Goal: Transaction & Acquisition: Purchase product/service

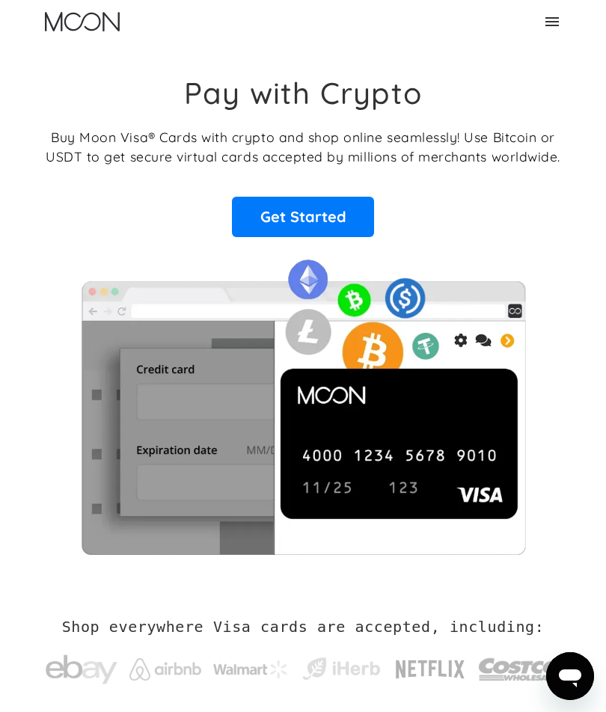
click at [354, 216] on link "Get Started" at bounding box center [303, 217] width 142 height 40
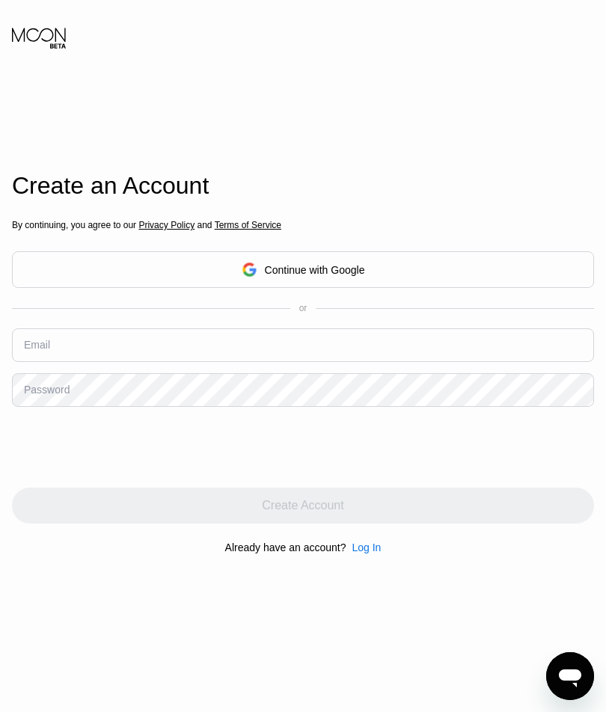
click at [397, 288] on div "Continue with Google" at bounding box center [303, 269] width 582 height 37
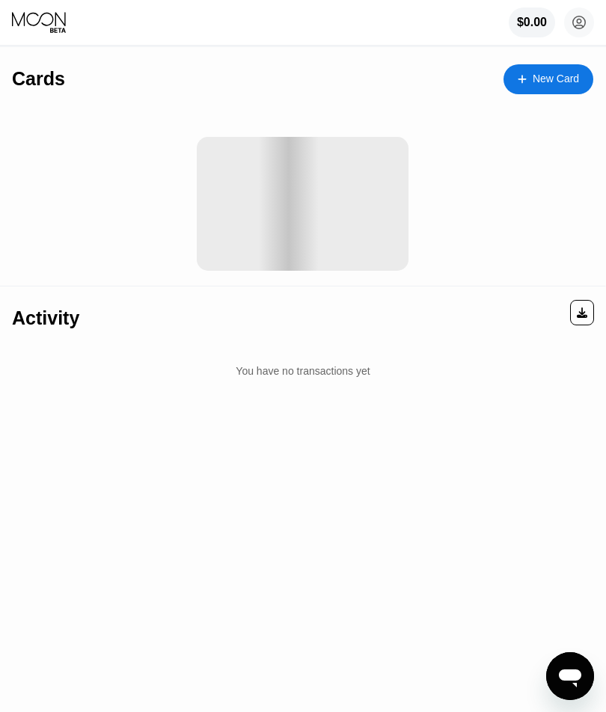
click at [581, 88] on div "New Card" at bounding box center [549, 79] width 90 height 30
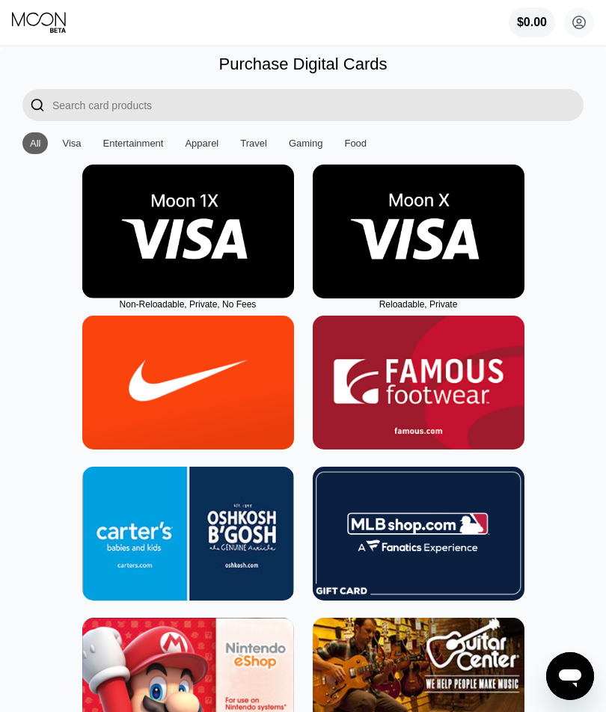
click at [451, 227] on img at bounding box center [419, 232] width 212 height 134
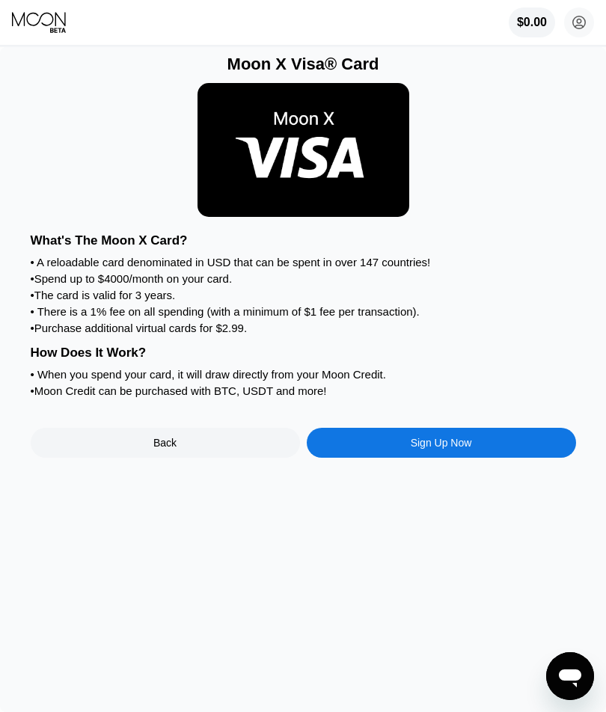
click at [453, 222] on div at bounding box center [304, 150] width 546 height 152
click at [244, 452] on div "Back" at bounding box center [165, 443] width 269 height 30
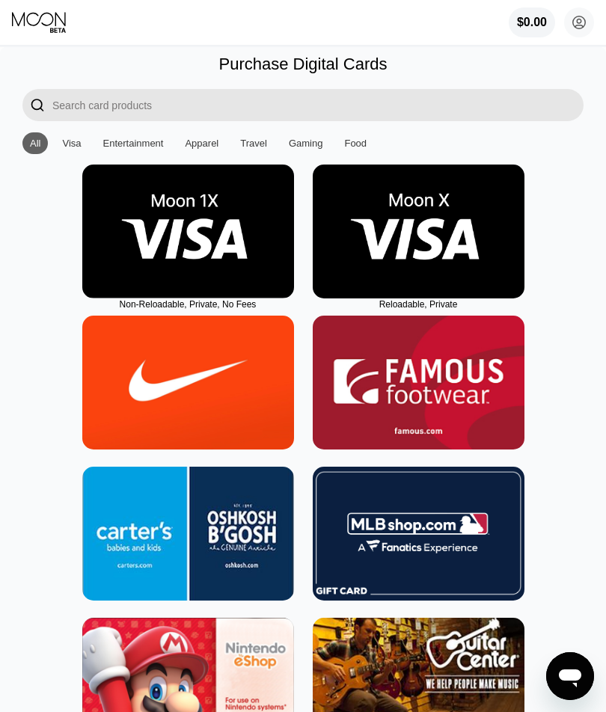
click at [245, 269] on img at bounding box center [188, 232] width 212 height 134
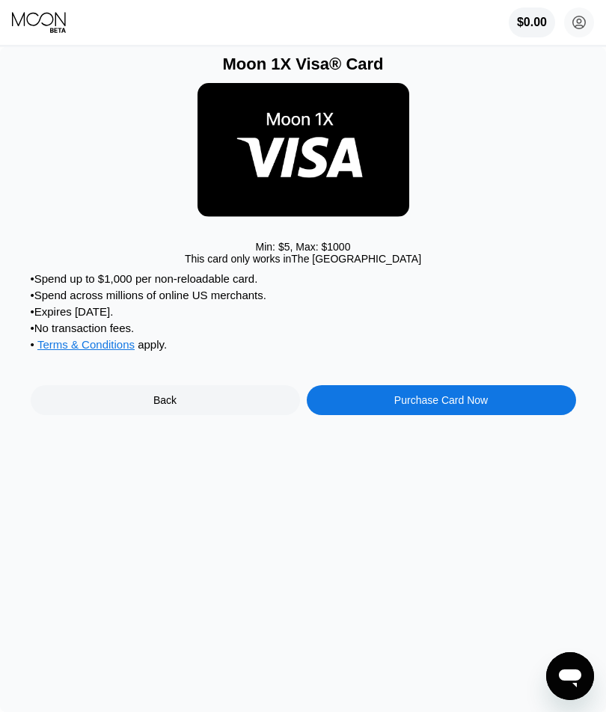
click at [238, 397] on div "Back" at bounding box center [165, 400] width 269 height 30
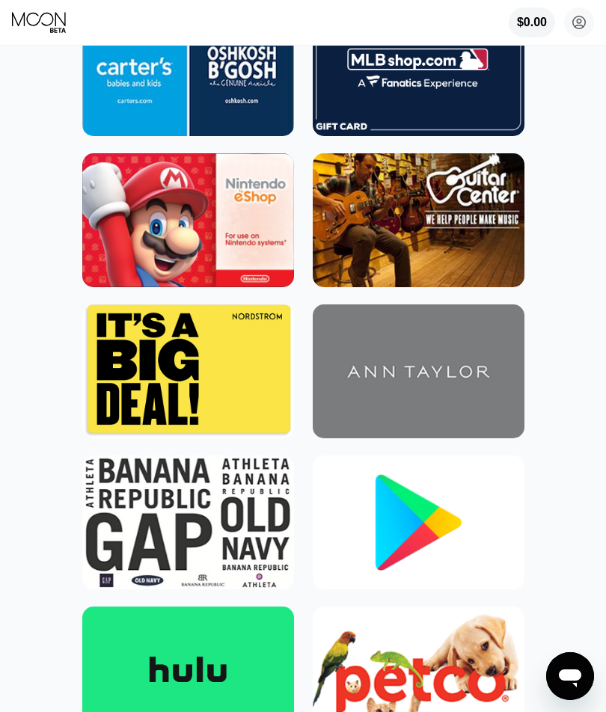
click at [439, 528] on img at bounding box center [419, 523] width 212 height 134
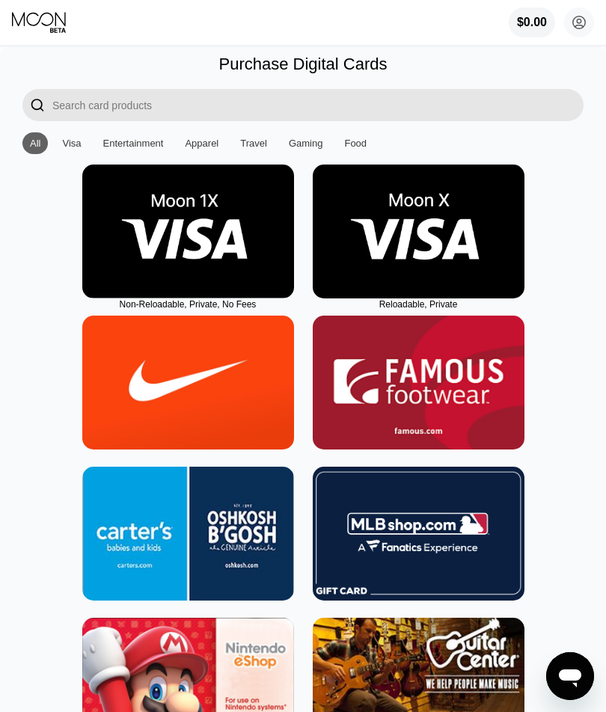
type input "0"
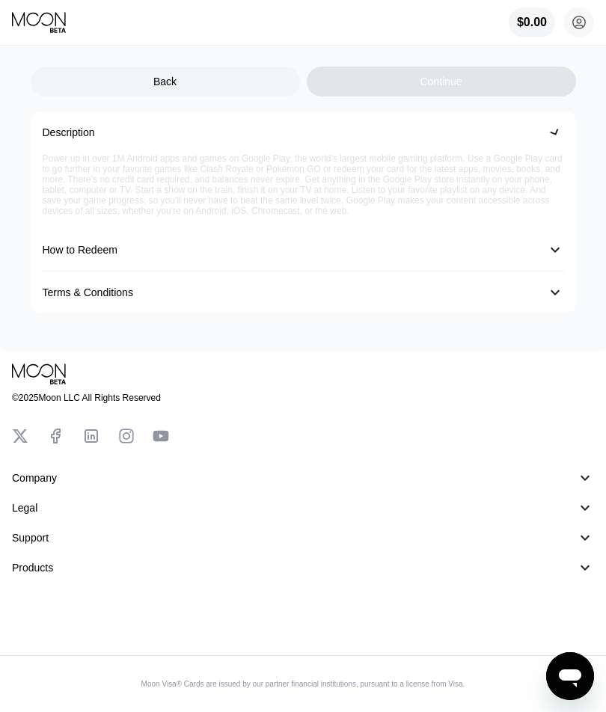
scroll to position [1, 0]
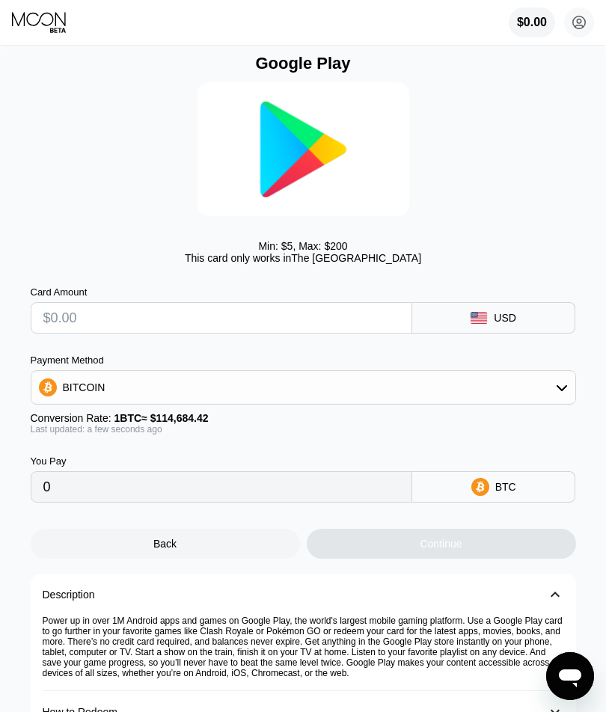
click at [225, 552] on div "Back" at bounding box center [165, 544] width 269 height 30
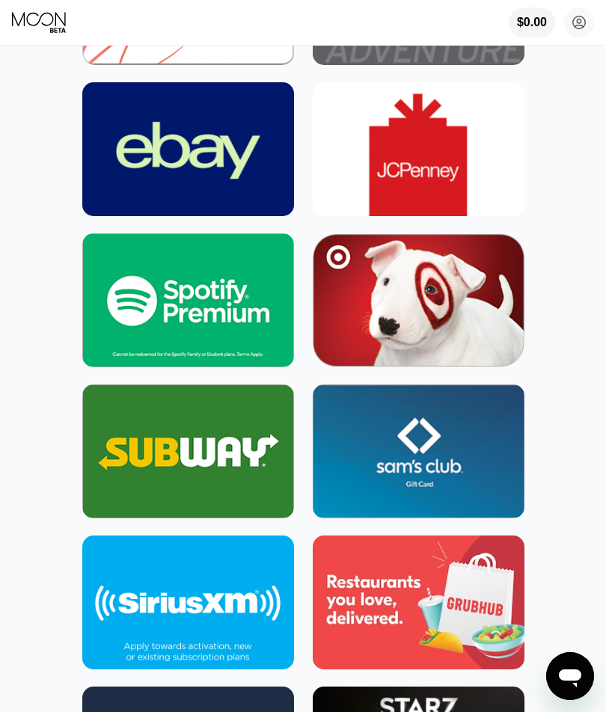
click at [245, 320] on img at bounding box center [188, 300] width 212 height 134
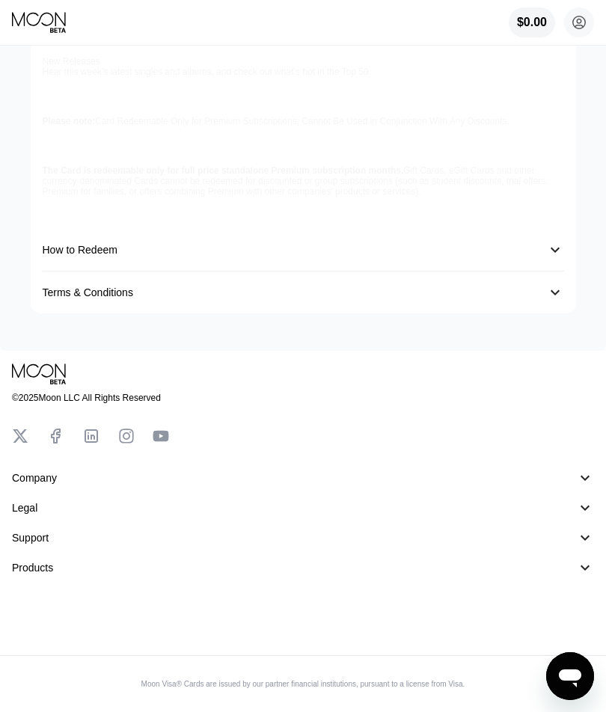
scroll to position [1, 0]
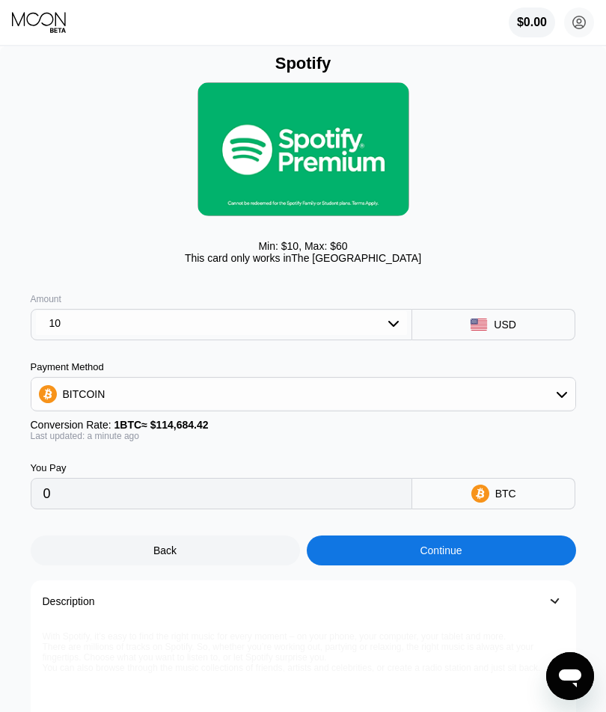
type input "0.00008720"
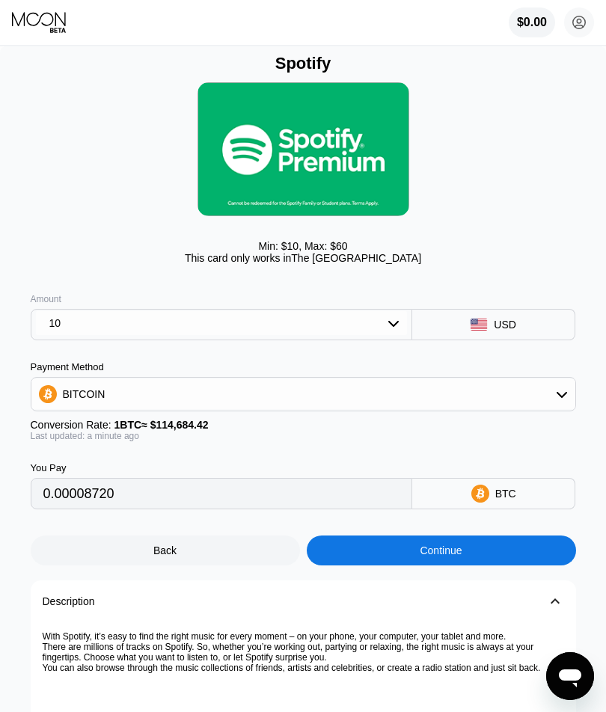
click at [293, 323] on div "10" at bounding box center [221, 323] width 371 height 24
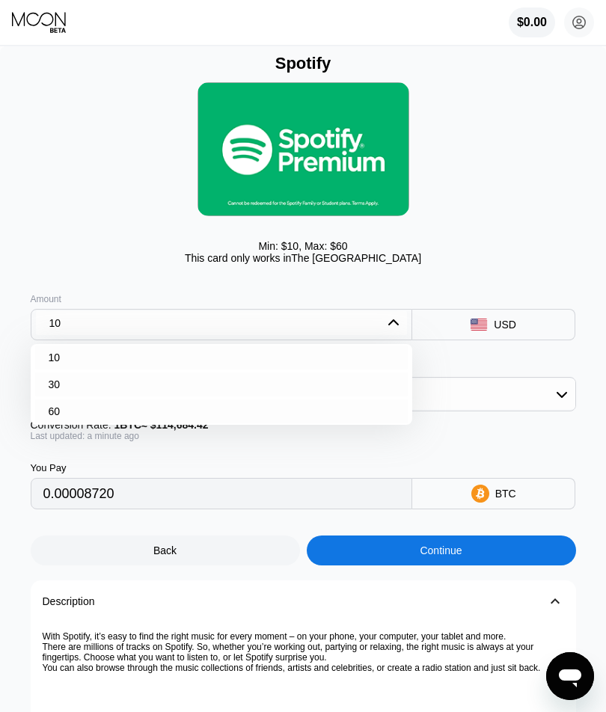
click at [503, 270] on div "Min: $ 10 , Max: $ 60 This card only works in [GEOGRAPHIC_DATA]" at bounding box center [304, 172] width 546 height 198
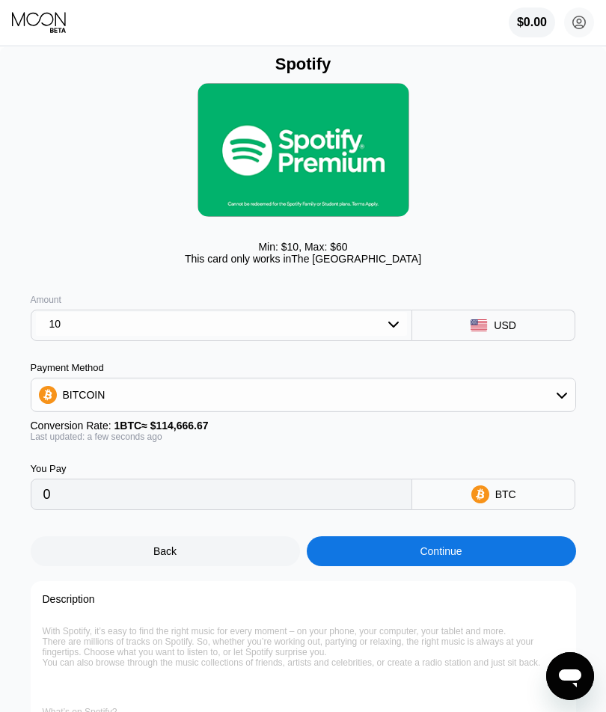
type input "0.00008721"
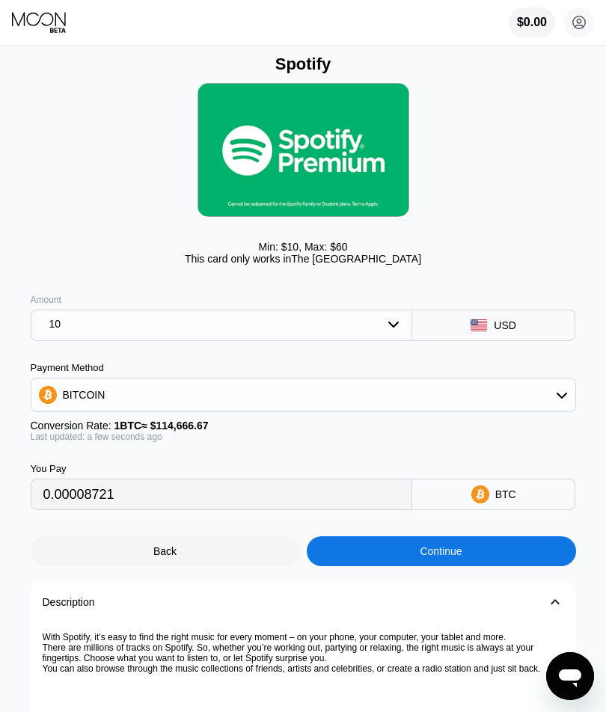
click at [379, 323] on div "10" at bounding box center [221, 324] width 371 height 24
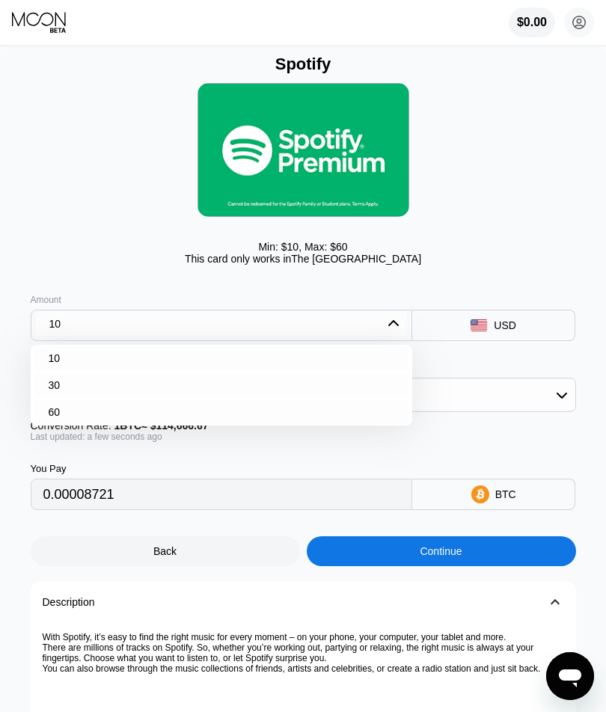
click at [411, 257] on div "Min: $ 10 , Max: $ 60 This card only works in [GEOGRAPHIC_DATA]" at bounding box center [304, 253] width 546 height 24
click at [372, 328] on div "10" at bounding box center [221, 324] width 371 height 24
